Goal: Communication & Community: Answer question/provide support

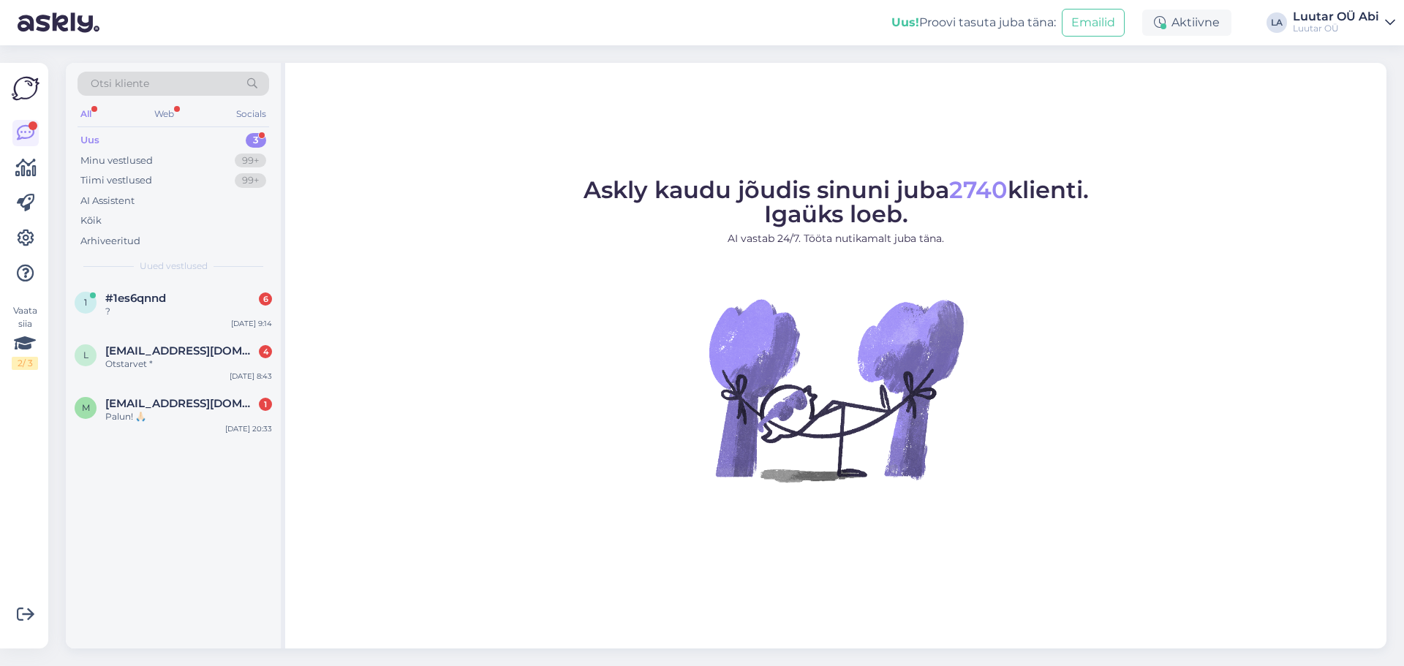
click at [97, 140] on div "Uus" at bounding box center [89, 140] width 19 height 15
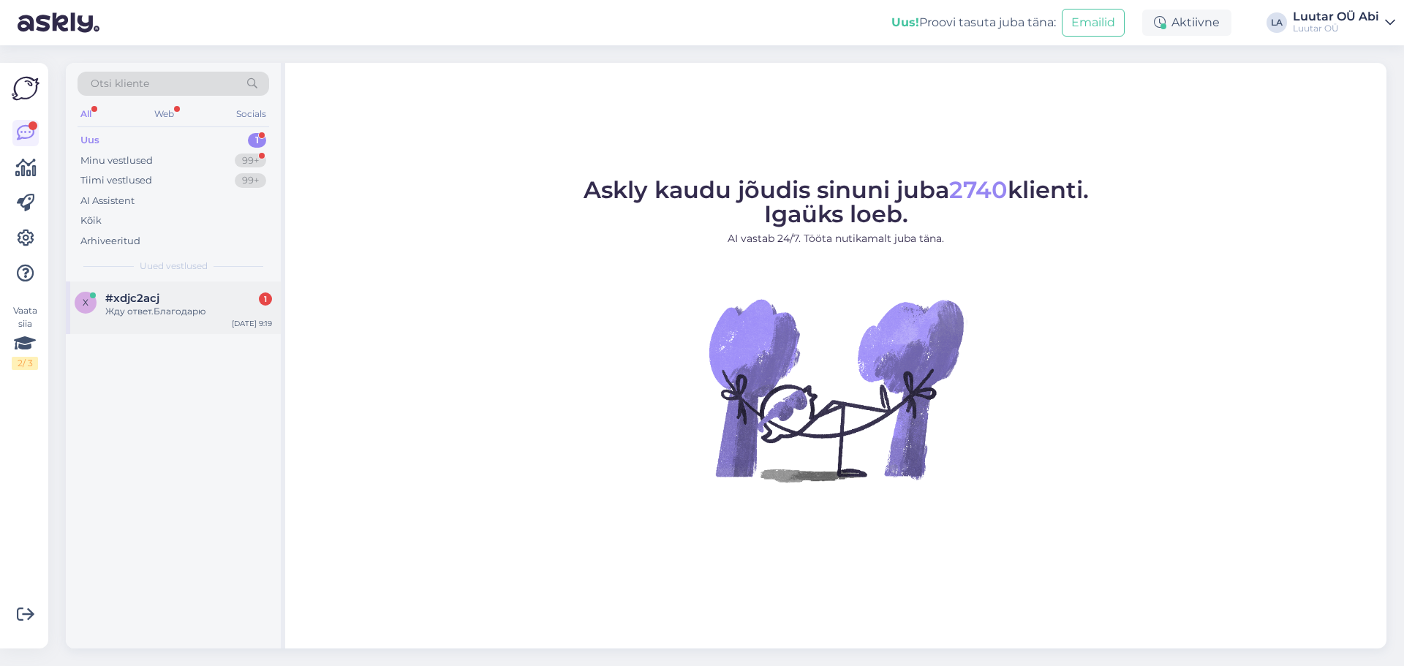
click at [138, 317] on div "Жду ответ.Благодарю" at bounding box center [188, 311] width 167 height 13
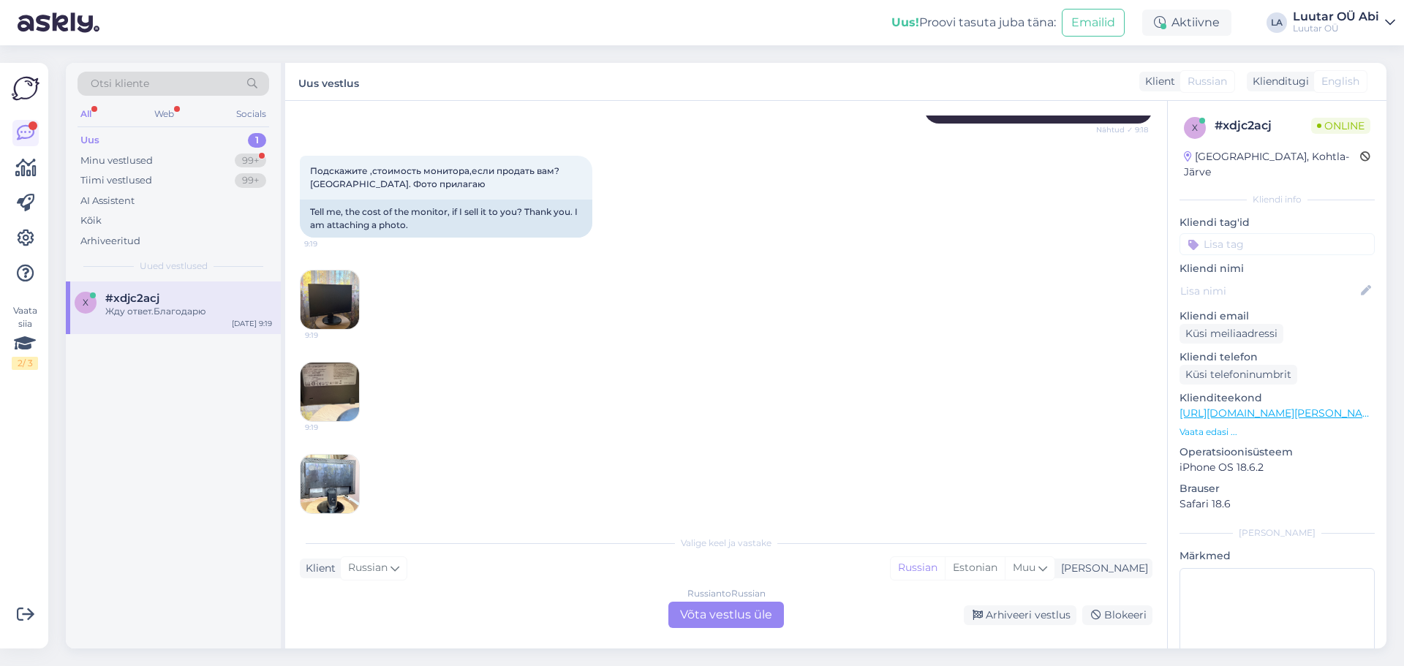
scroll to position [227, 0]
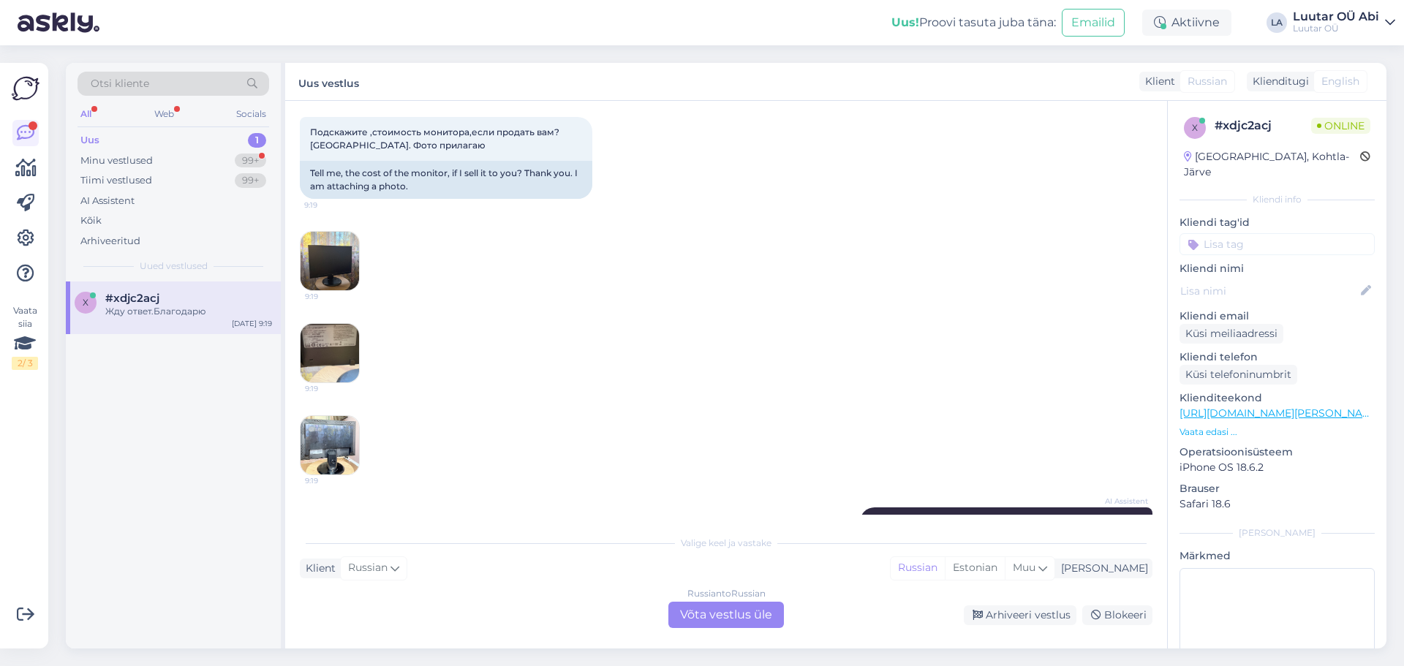
click at [338, 279] on img at bounding box center [330, 261] width 59 height 59
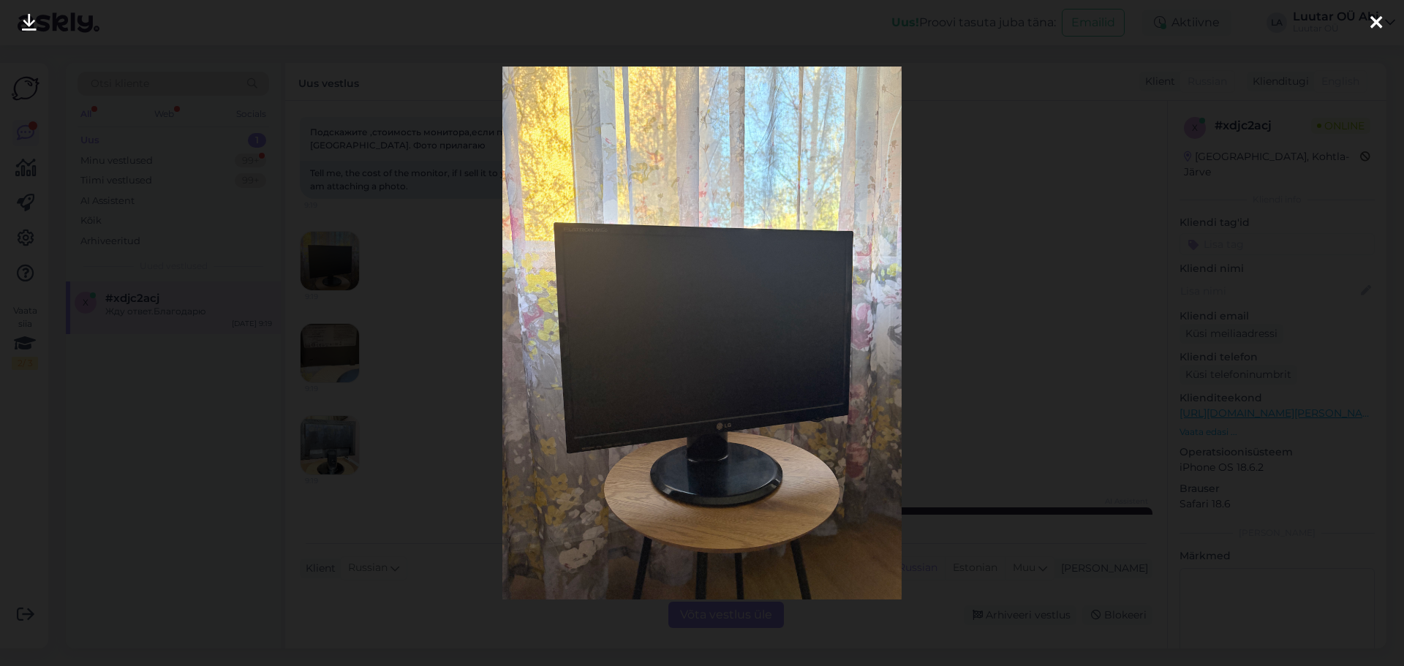
click at [1366, 28] on div at bounding box center [1376, 23] width 29 height 46
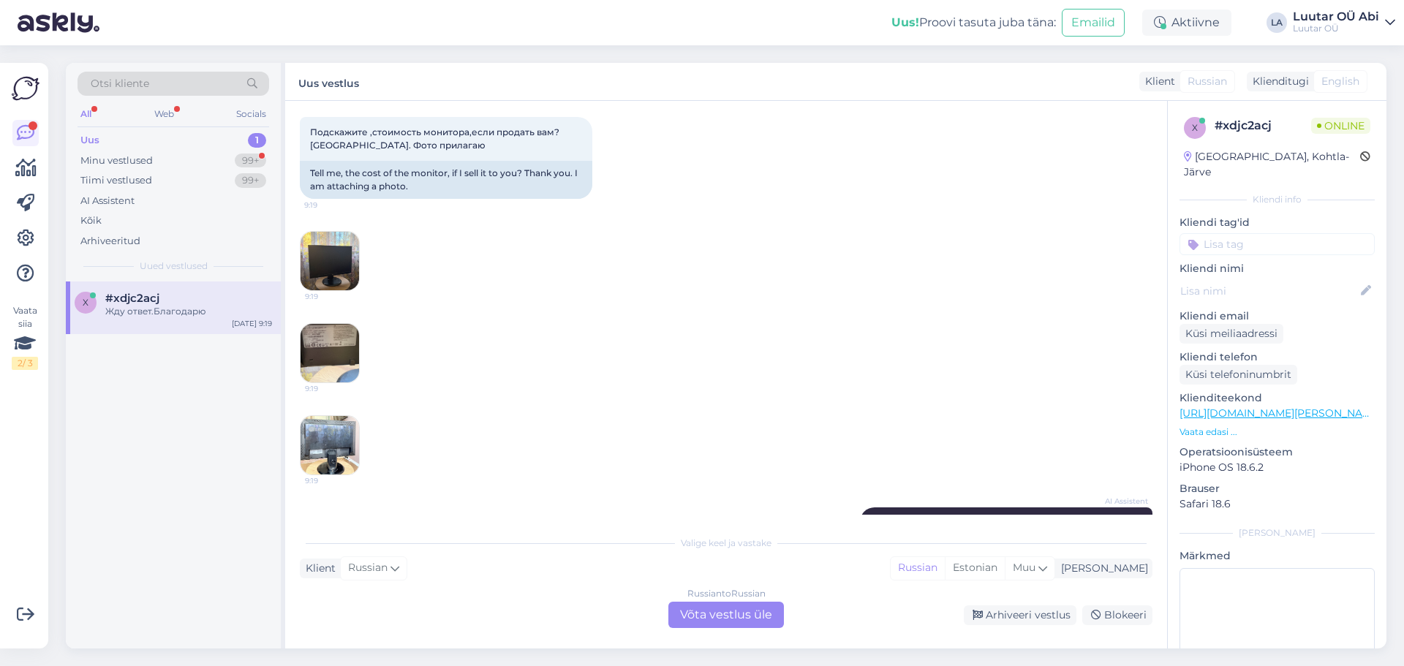
click at [318, 365] on img at bounding box center [330, 353] width 59 height 59
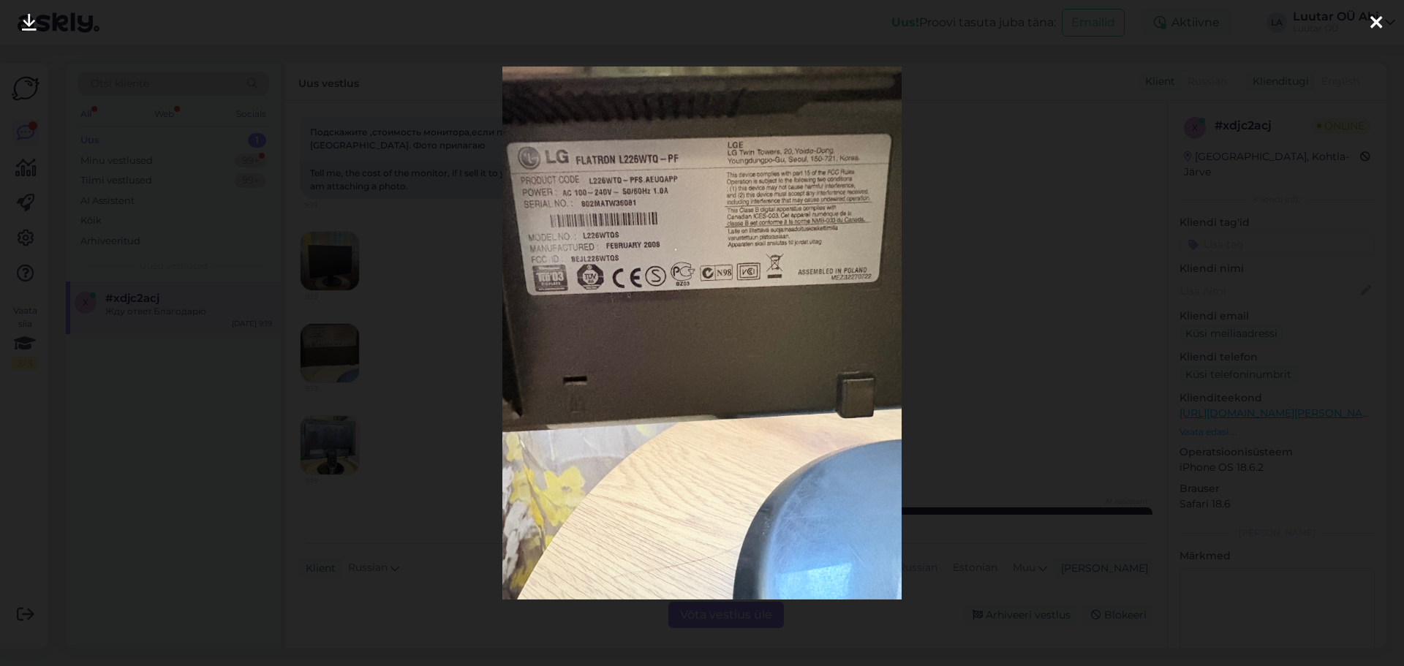
click at [1162, 535] on div at bounding box center [702, 333] width 1404 height 666
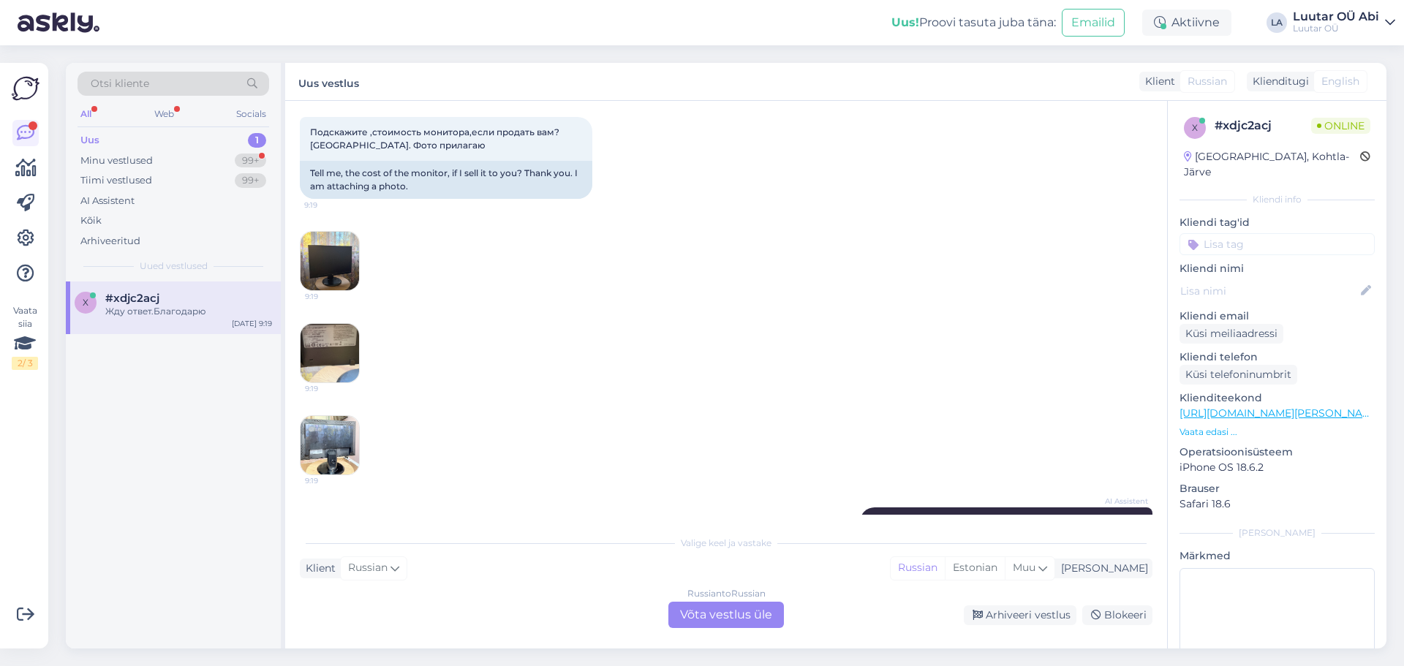
click at [339, 352] on img at bounding box center [330, 353] width 59 height 59
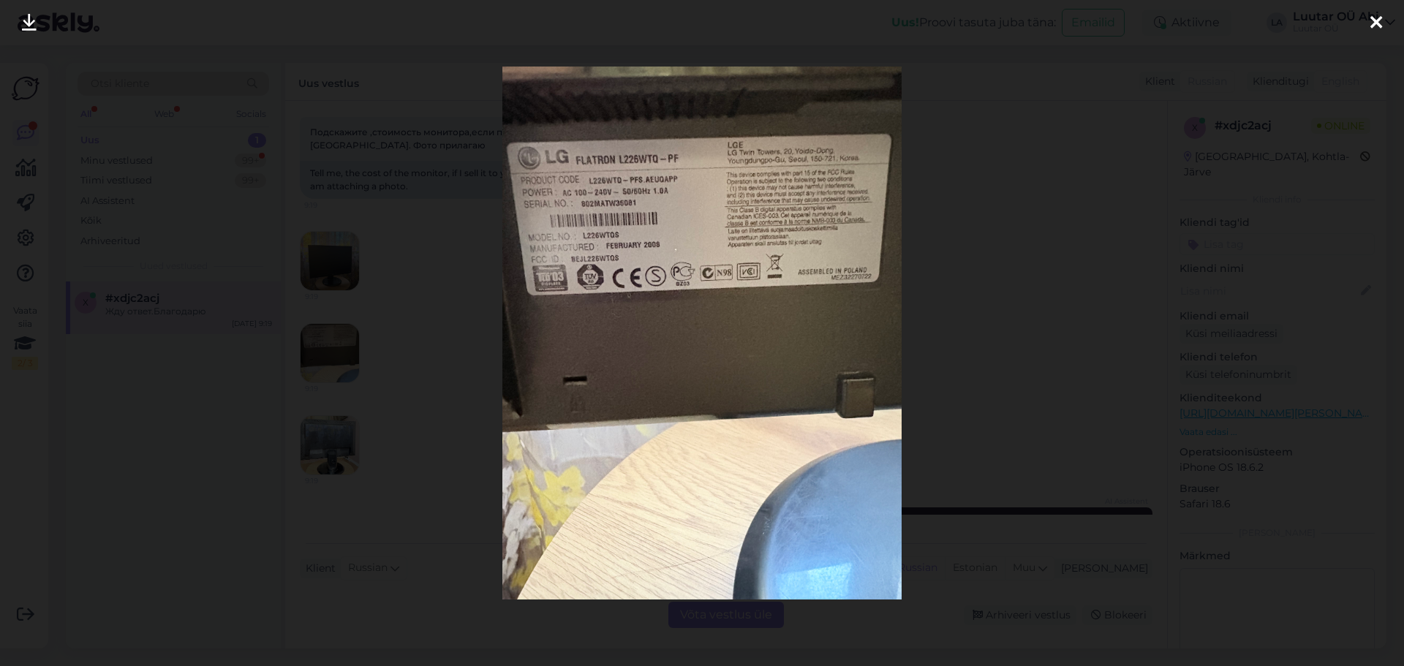
click at [1384, 29] on div at bounding box center [1376, 23] width 29 height 46
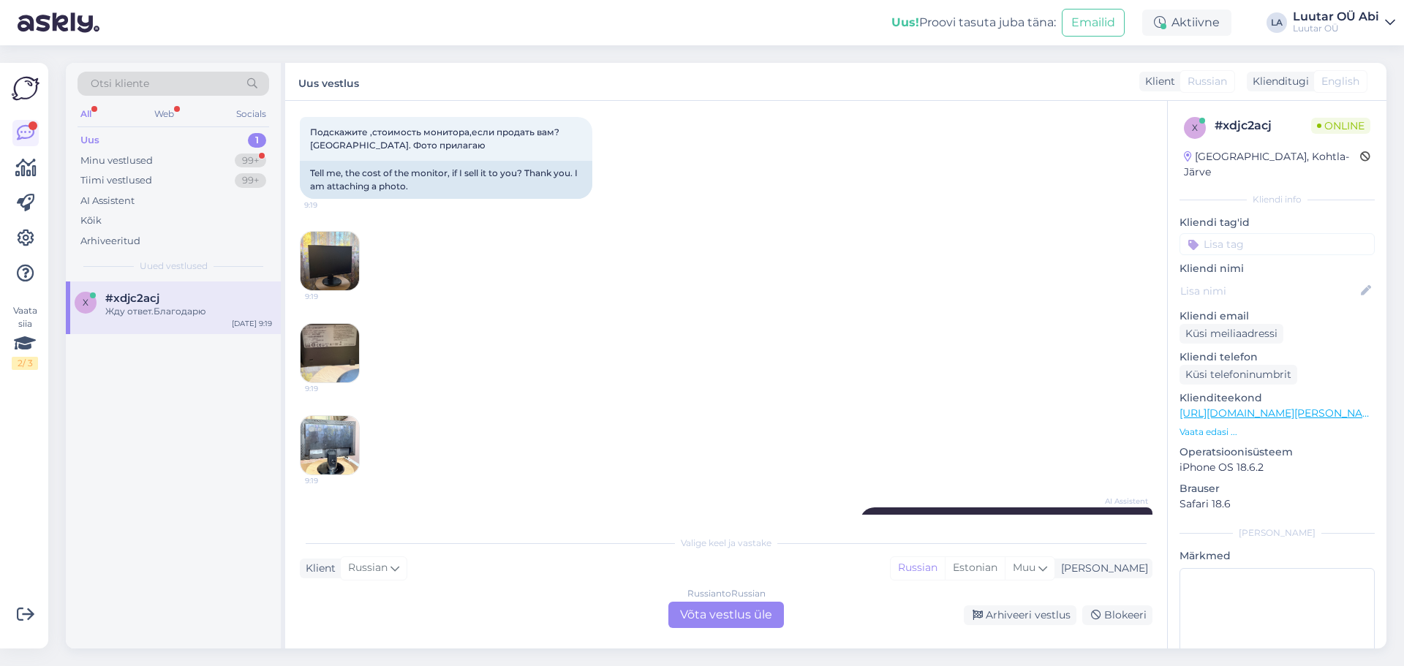
click at [336, 432] on img at bounding box center [330, 445] width 59 height 59
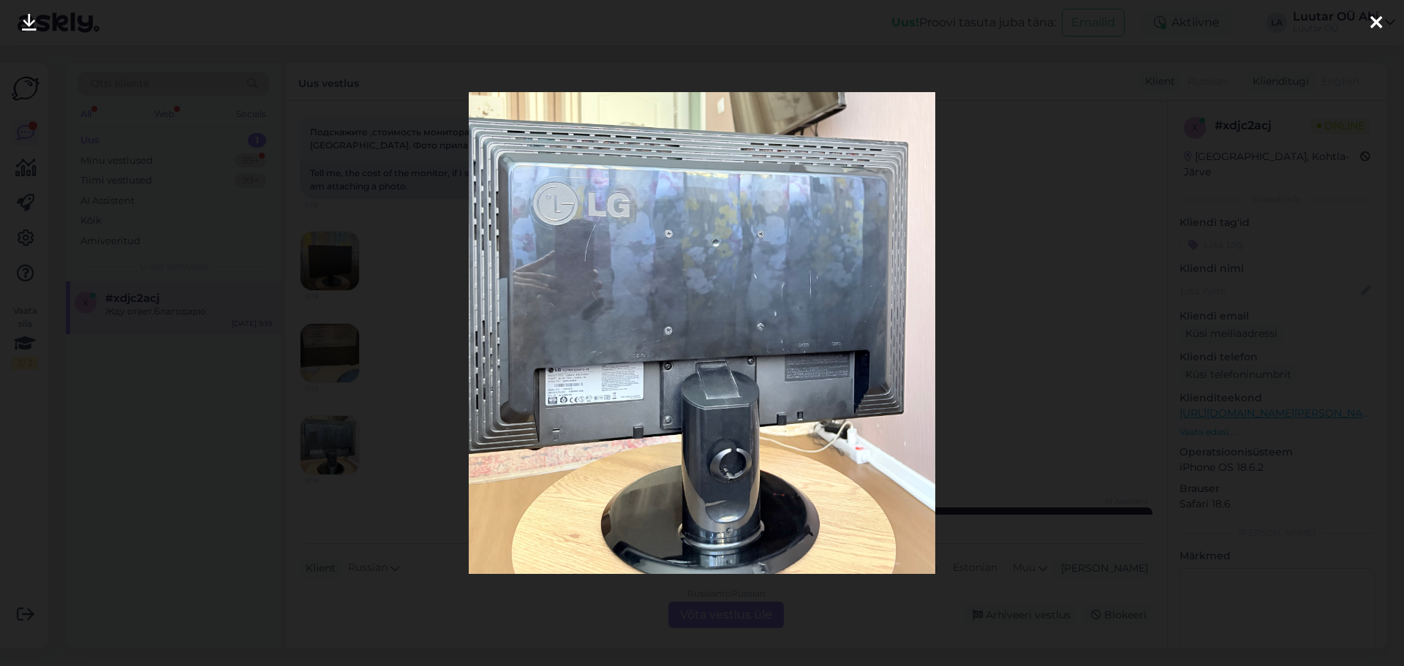
click at [1375, 31] on icon at bounding box center [1377, 23] width 12 height 19
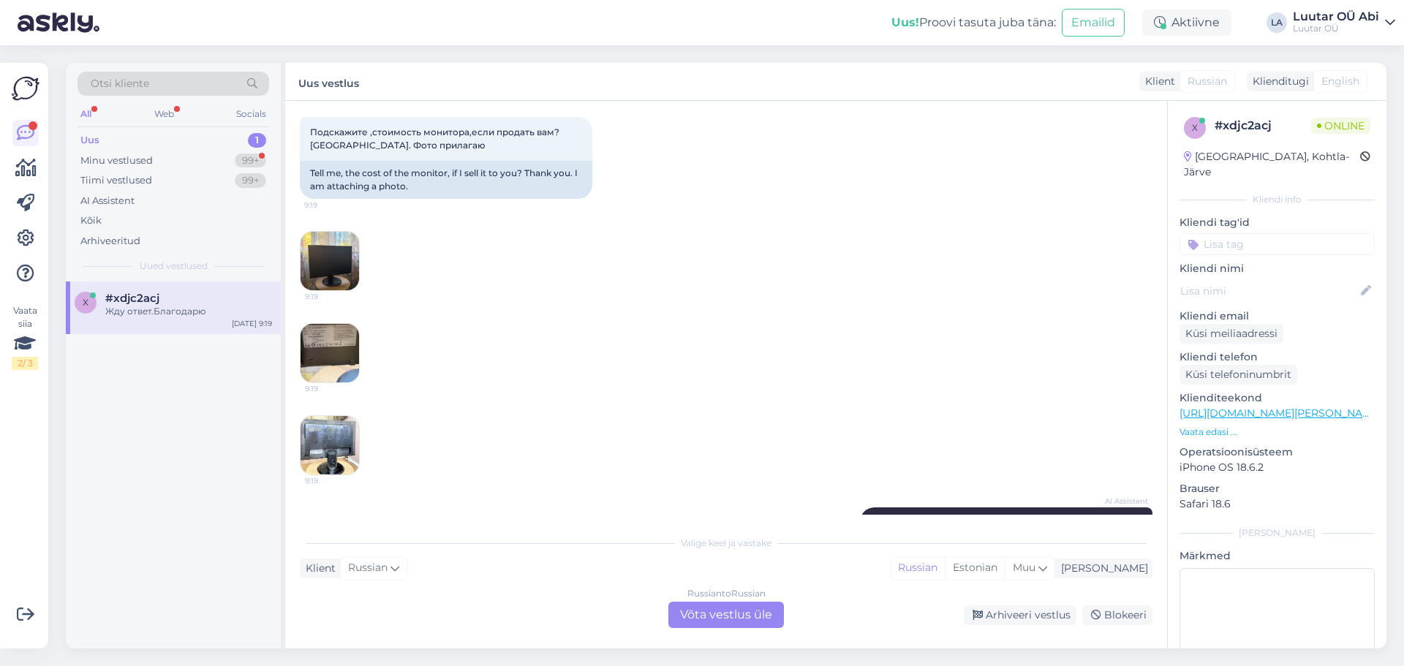
click at [327, 342] on img at bounding box center [330, 353] width 59 height 59
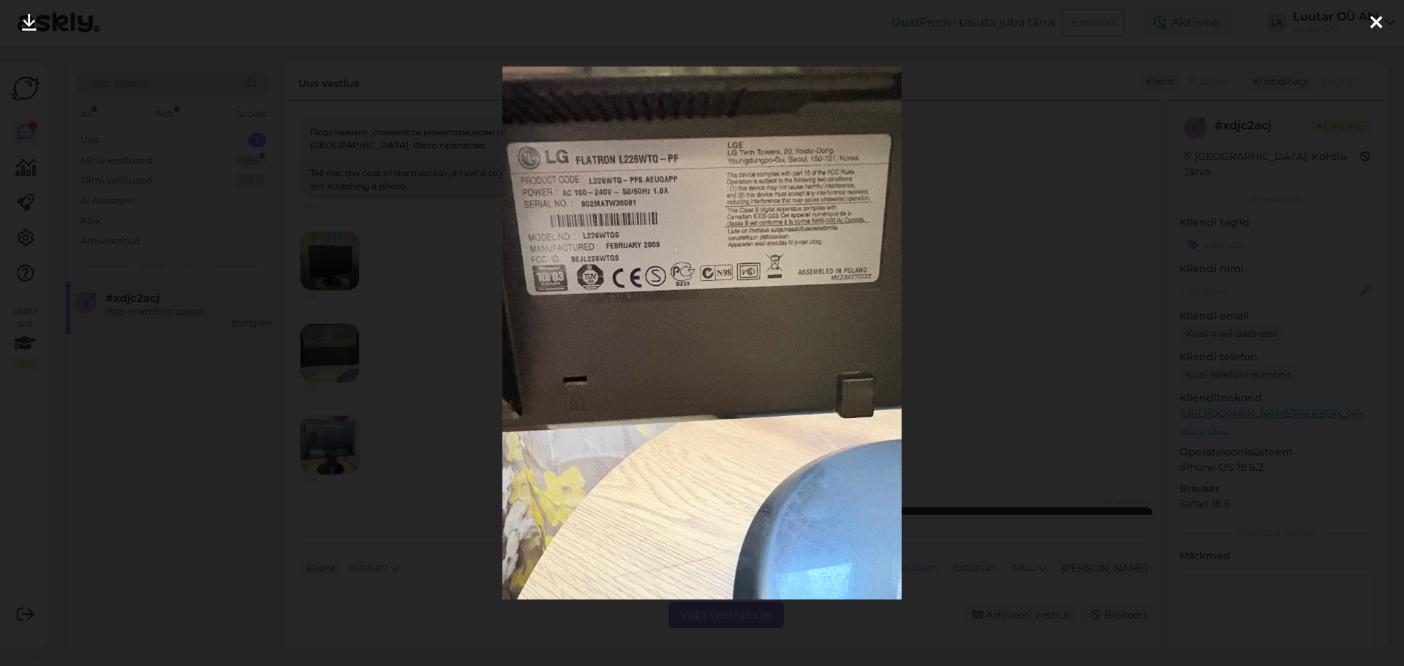
click at [1316, 445] on div at bounding box center [702, 333] width 1404 height 666
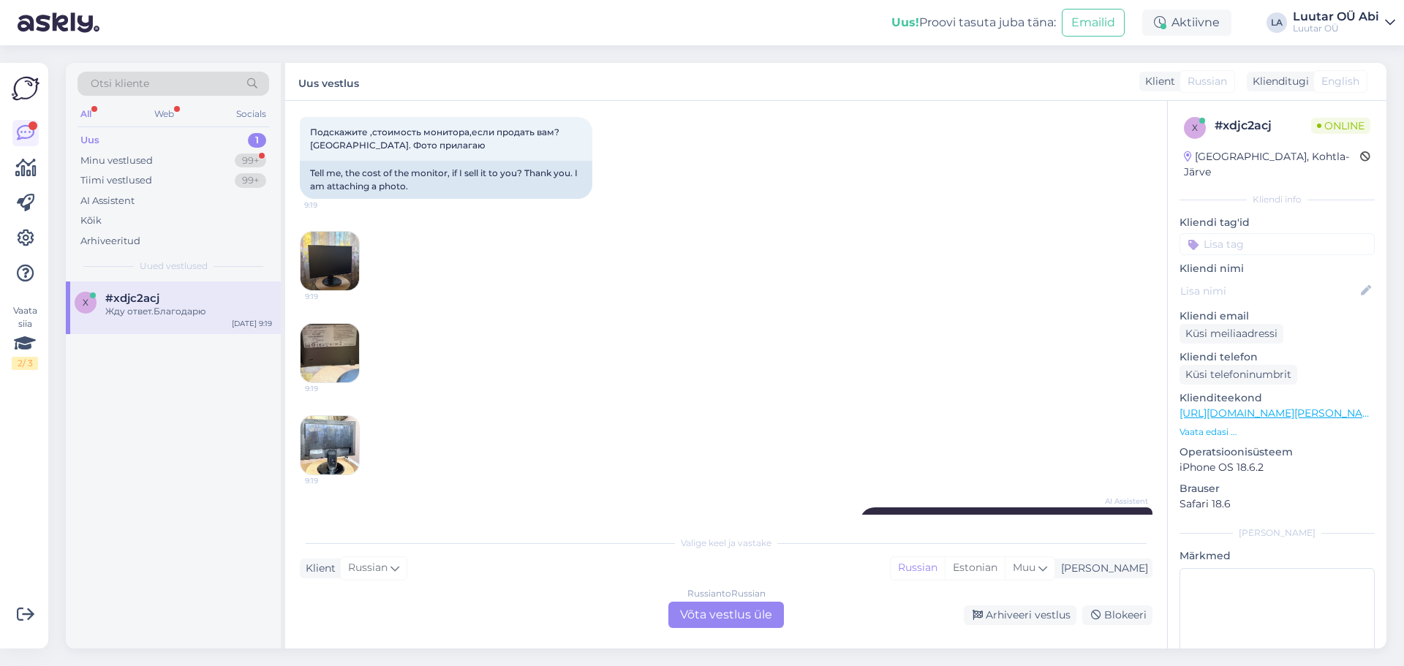
click at [353, 363] on img at bounding box center [330, 353] width 59 height 59
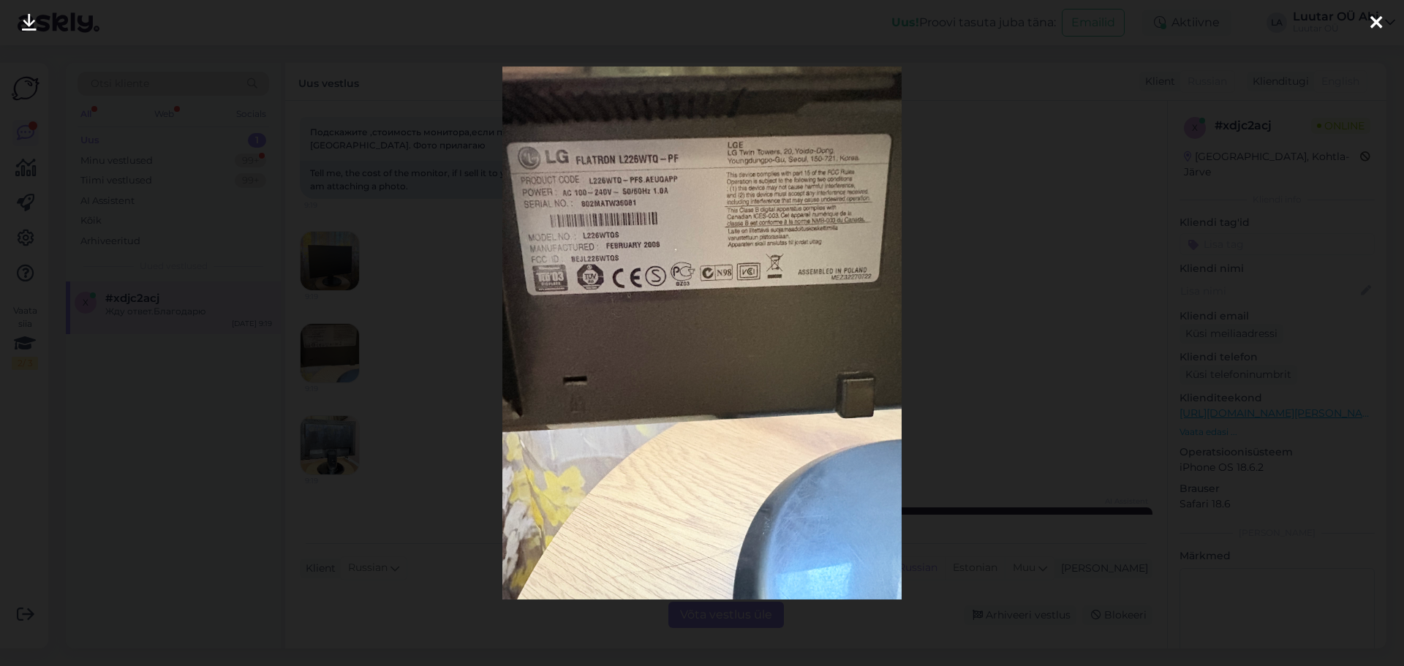
drag, startPoint x: 1382, startPoint y: 15, endPoint x: 1378, endPoint y: 22, distance: 7.9
click at [1382, 15] on div at bounding box center [1376, 23] width 29 height 46
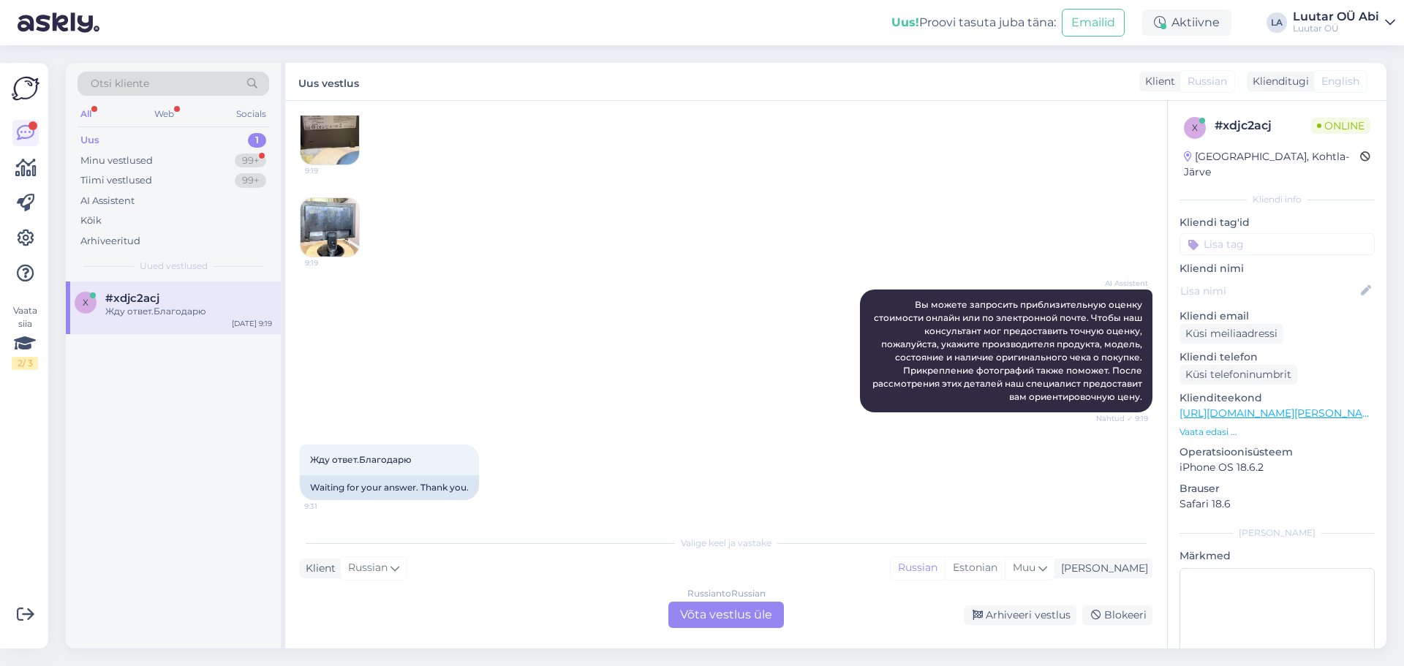
scroll to position [446, 0]
click at [804, 575] on div "Klient Russian Mina Russian Estonian Muu" at bounding box center [726, 569] width 853 height 20
click at [457, 570] on div "Klient Russian Mina Russian Estonian Muu" at bounding box center [726, 569] width 853 height 20
click at [712, 611] on div "Russian to Russian Võta vestlus üle" at bounding box center [727, 615] width 116 height 26
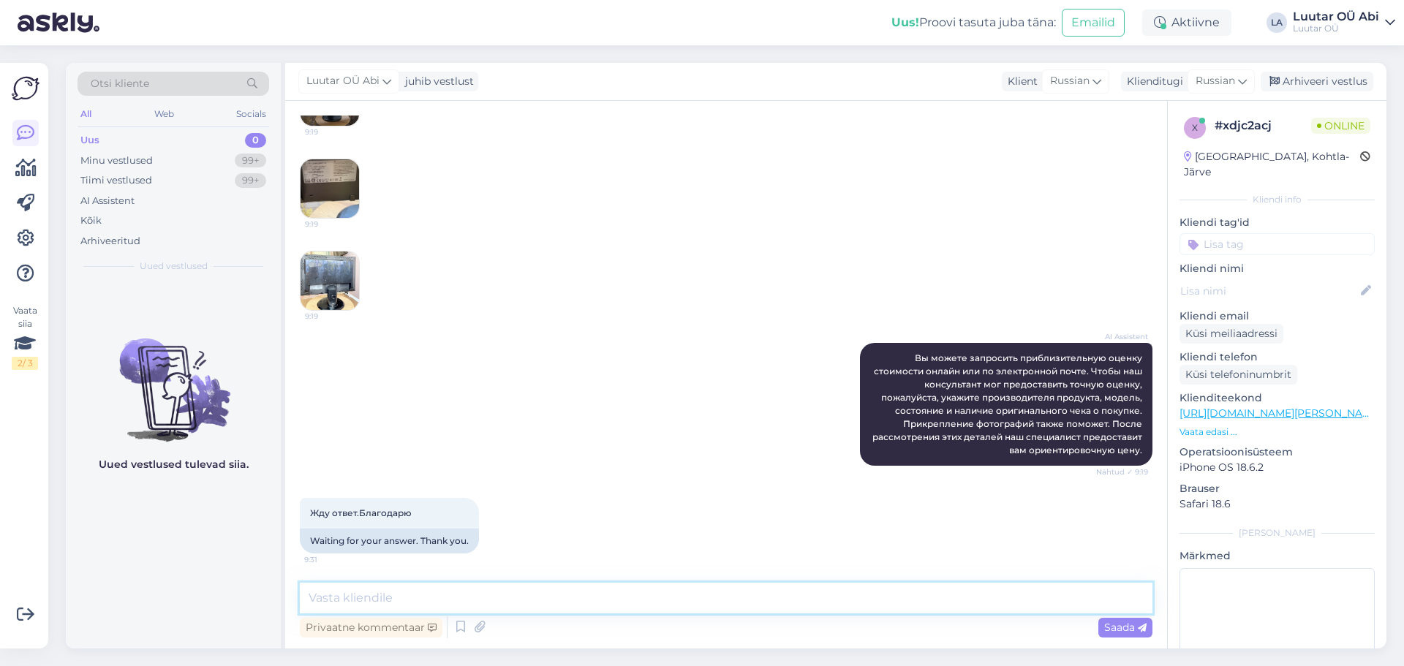
click at [551, 594] on textarea at bounding box center [726, 598] width 853 height 31
click at [467, 601] on textarea "Добрый день. К сожалени, данную" at bounding box center [726, 598] width 853 height 31
click at [556, 590] on textarea "Добрый день. К сожалению, данную" at bounding box center [726, 598] width 853 height 31
type textarea "Добрый день. К сожалению, данную модель мониторов мы уже не принемаем."
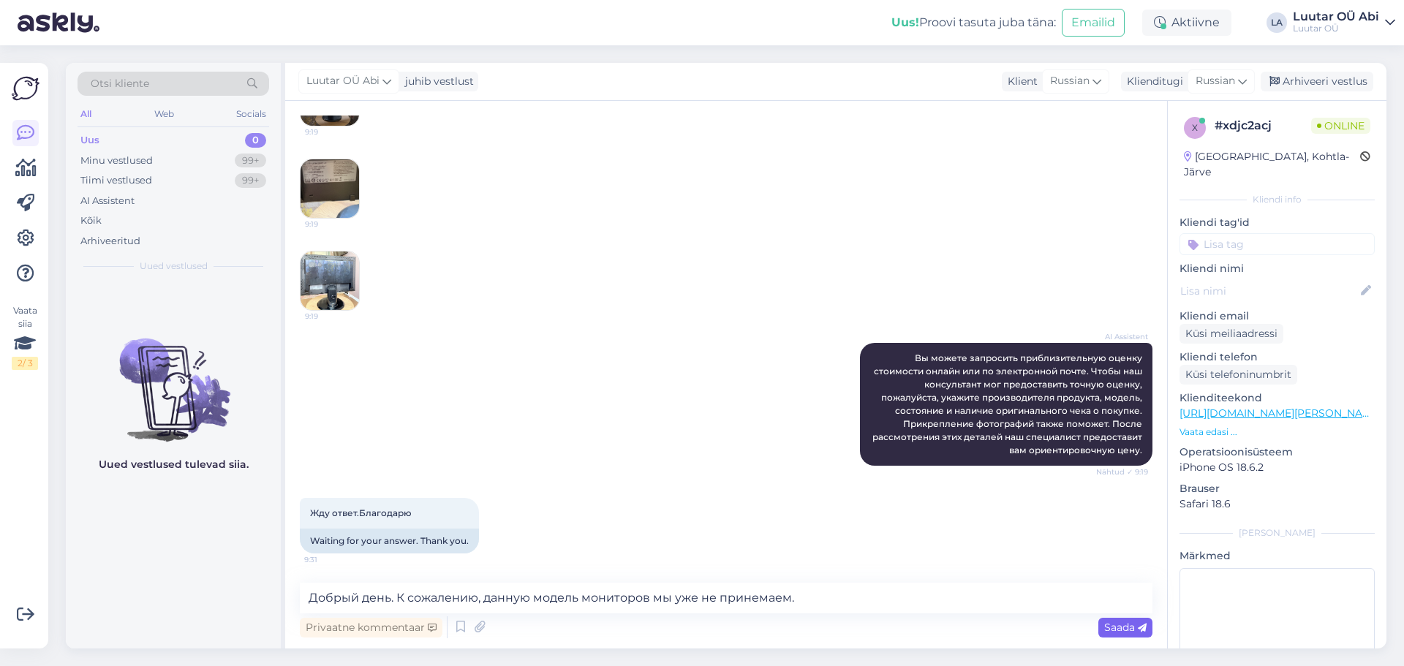
click at [1109, 627] on span "Saada" at bounding box center [1125, 627] width 42 height 13
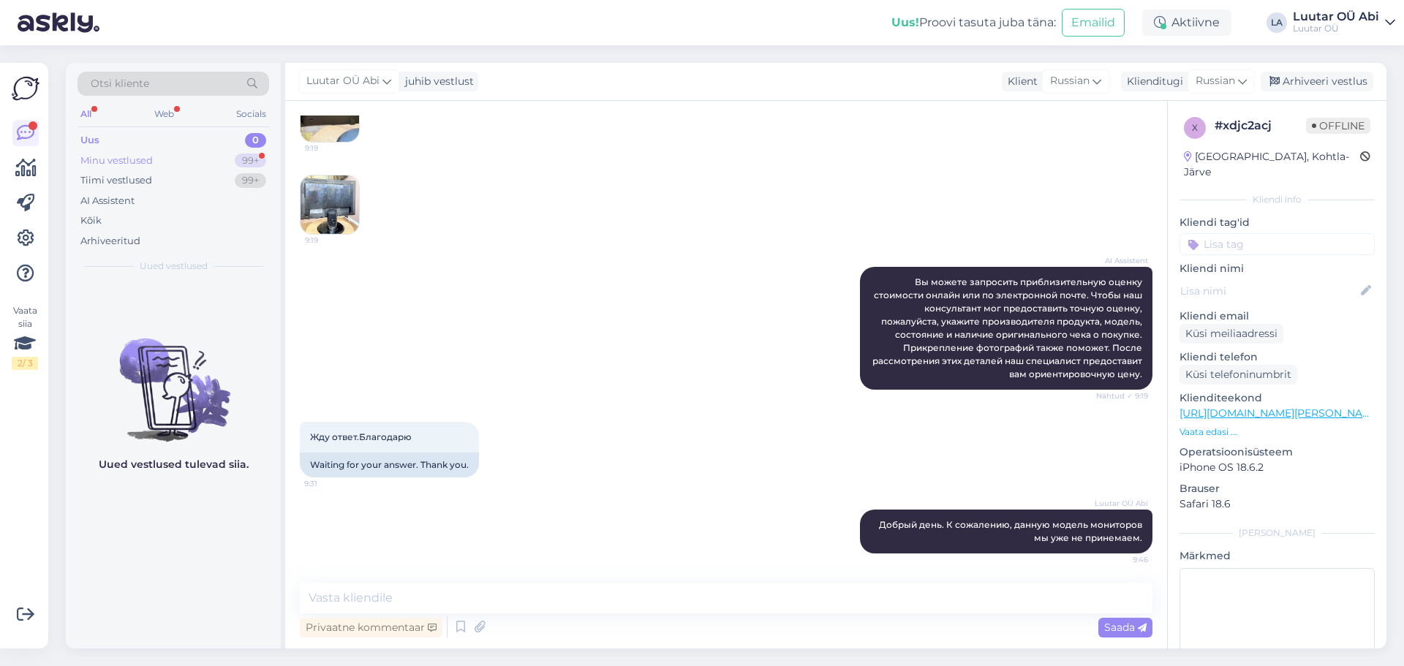
click at [140, 162] on div "Minu vestlused" at bounding box center [116, 161] width 72 height 15
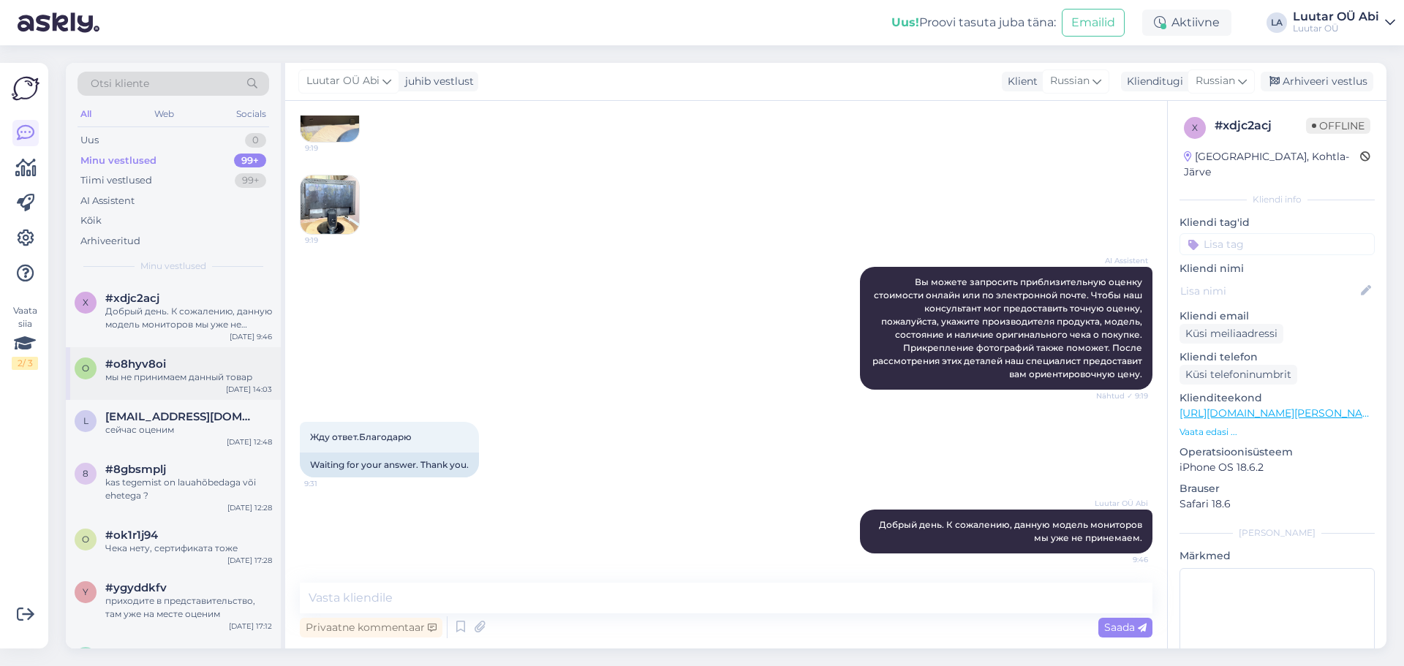
click at [189, 386] on div "o #o8hyv8oi мы не принимаем данный товар [DATE] 14:03" at bounding box center [173, 373] width 215 height 53
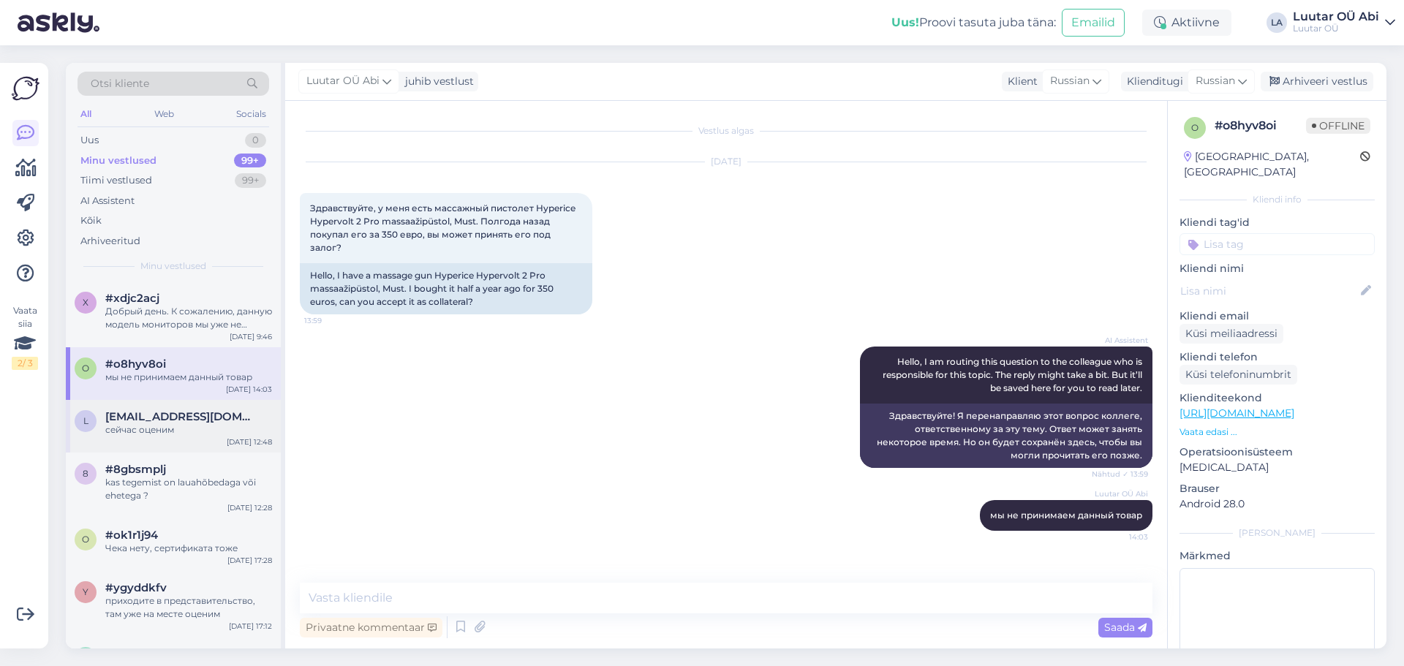
click at [176, 434] on div "сейчас оценим" at bounding box center [188, 429] width 167 height 13
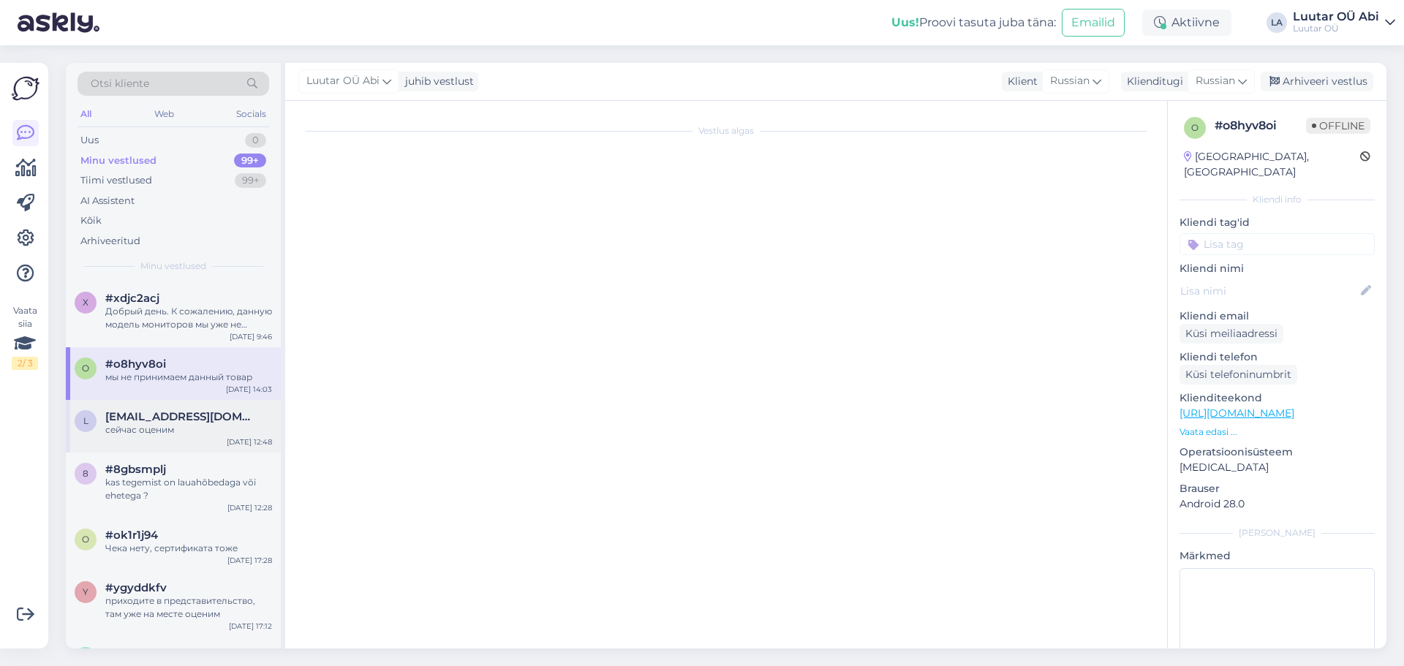
scroll to position [605, 0]
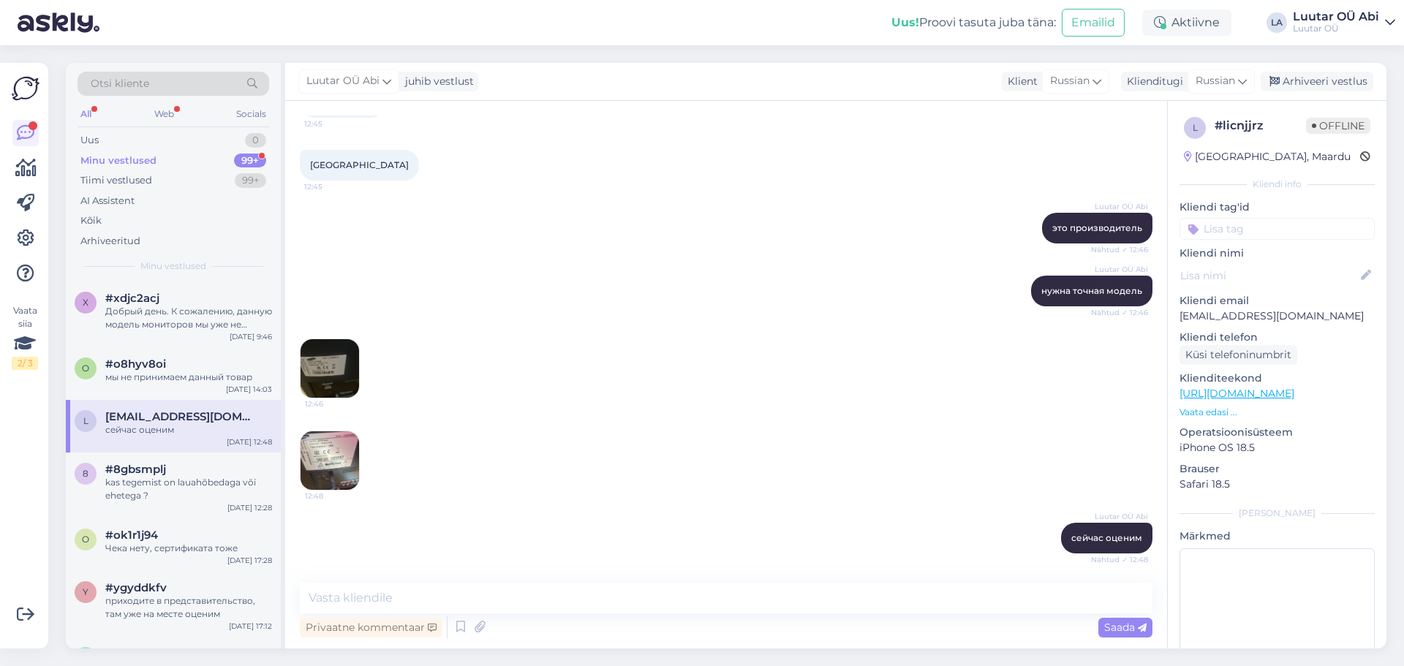
click at [134, 158] on div "Minu vestlused" at bounding box center [118, 161] width 76 height 15
click at [143, 334] on div "x #xdjc2acj Добрый день. К сожалению, данную модель мониторов мы уже не принема…" at bounding box center [173, 315] width 215 height 66
